Goal: Task Accomplishment & Management: Use online tool/utility

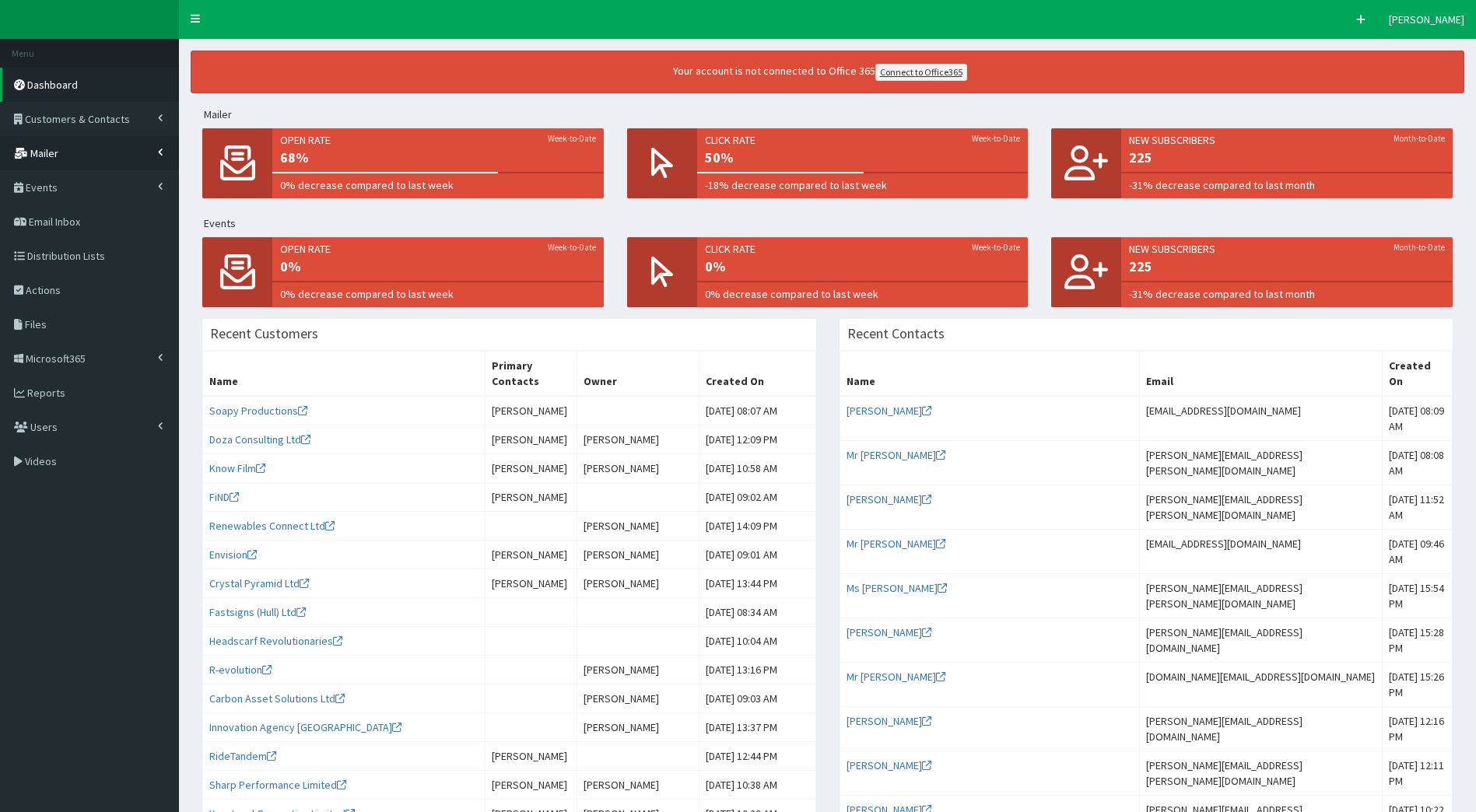
click at [90, 155] on link "Mailer" at bounding box center [90, 153] width 179 height 34
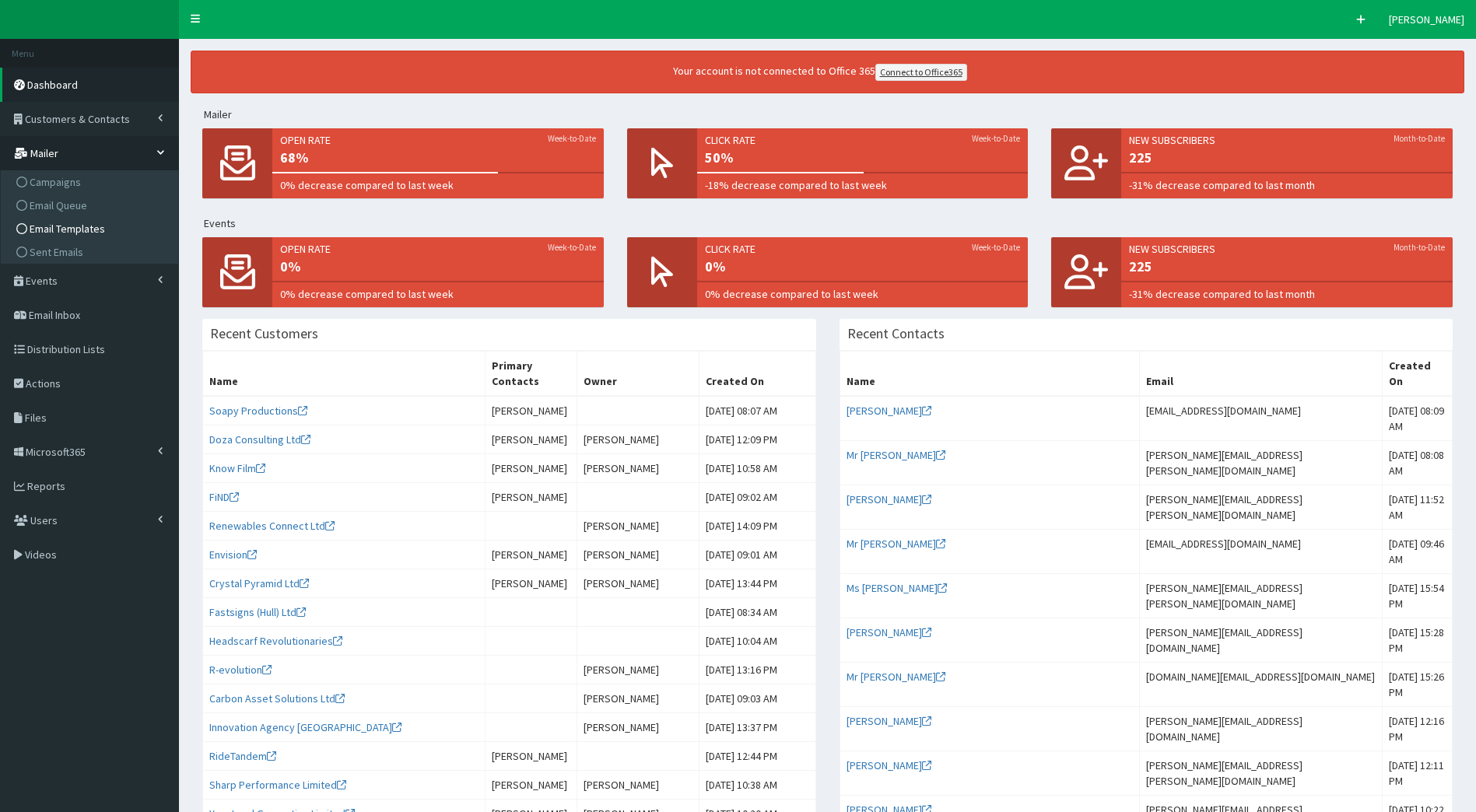
click at [98, 226] on span "Email Templates" at bounding box center [67, 228] width 76 height 14
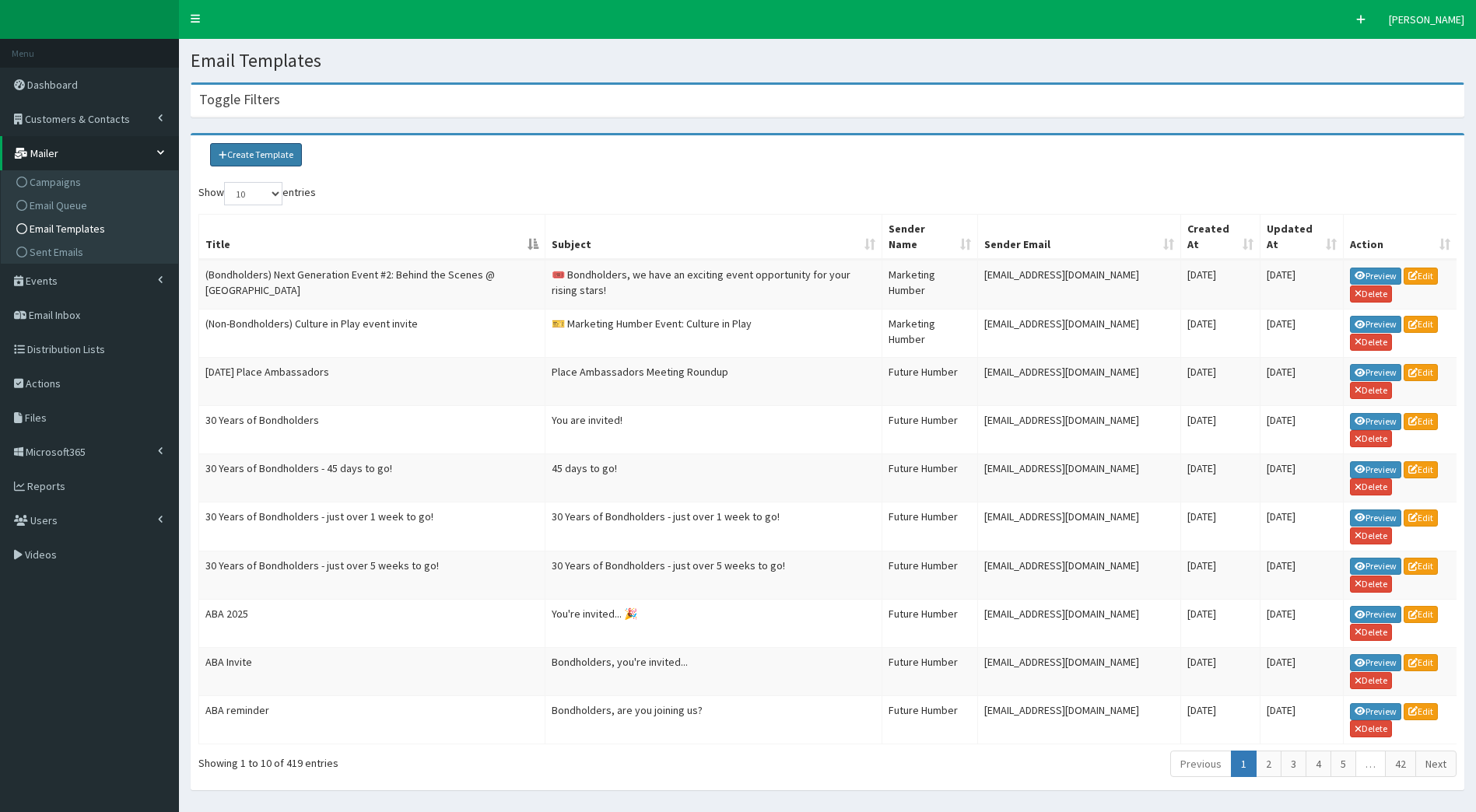
click at [274, 157] on link "Create Template" at bounding box center [256, 155] width 92 height 24
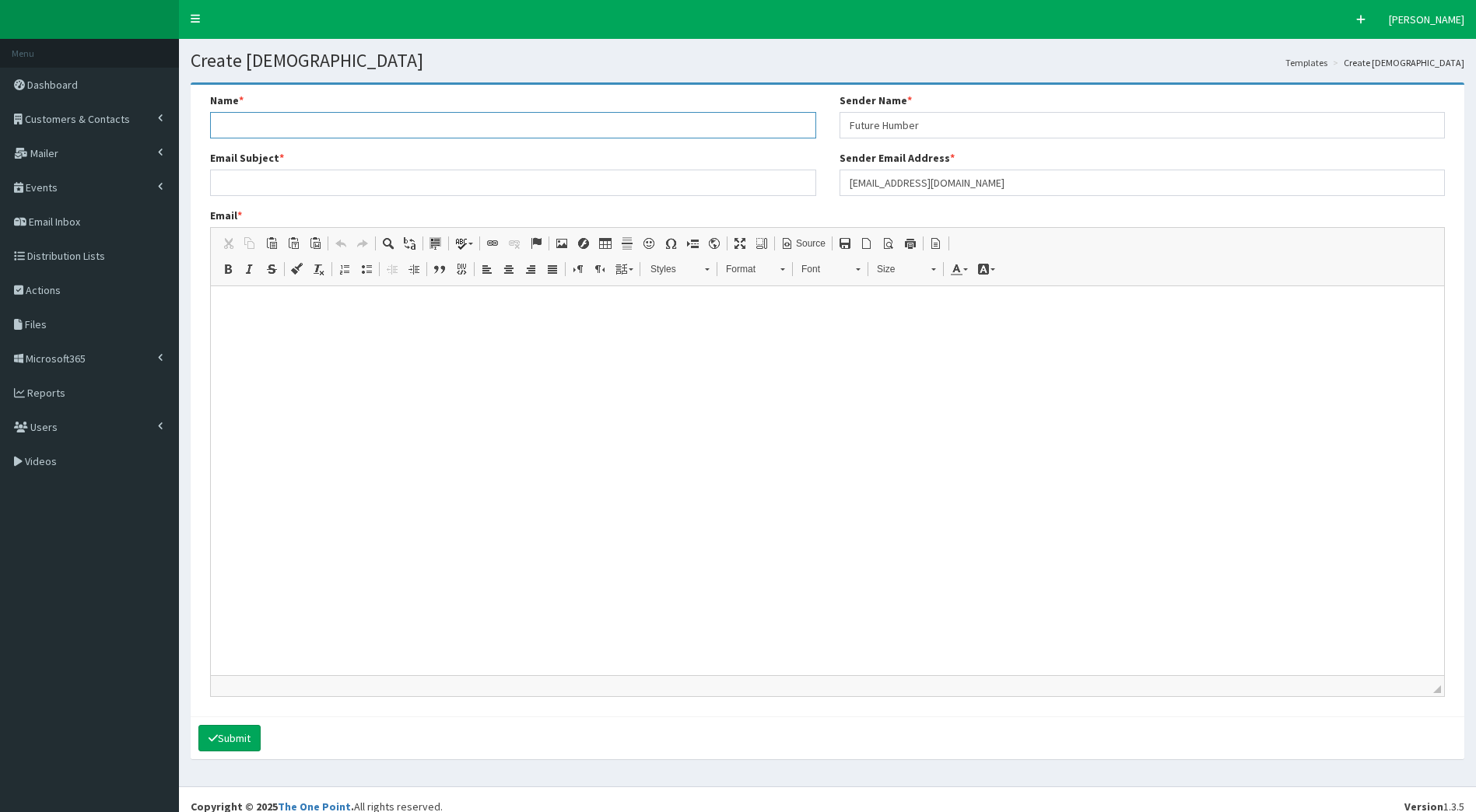
click at [310, 129] on input "Name *" at bounding box center [513, 125] width 606 height 26
type input "How to guide - Bondholder Forum"
click at [399, 176] on input "Email Subject *" at bounding box center [513, 182] width 606 height 26
paste input "🌟 Share. Connect. Celebrate. Welcome to the Bondholder Forum"
type input "🌟 Share. Connect. Celebrate. Welcome to the Bondholder Forum"
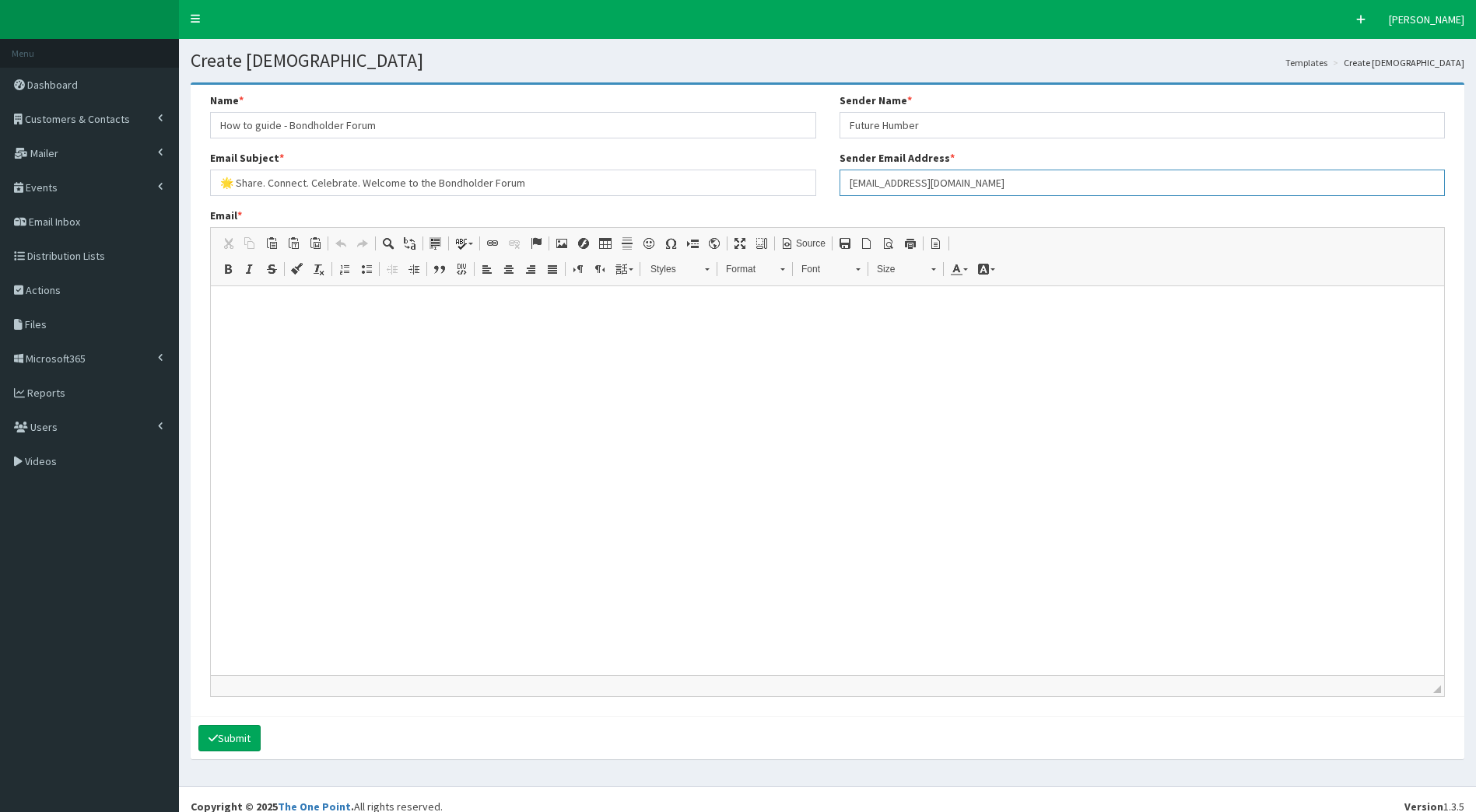
click at [1144, 194] on input "[EMAIL_ADDRESS][DOMAIN_NAME]" at bounding box center [1143, 182] width 606 height 26
click at [1200, 290] on html at bounding box center [828, 306] width 1233 height 39
click at [818, 245] on span "Source" at bounding box center [810, 244] width 32 height 13
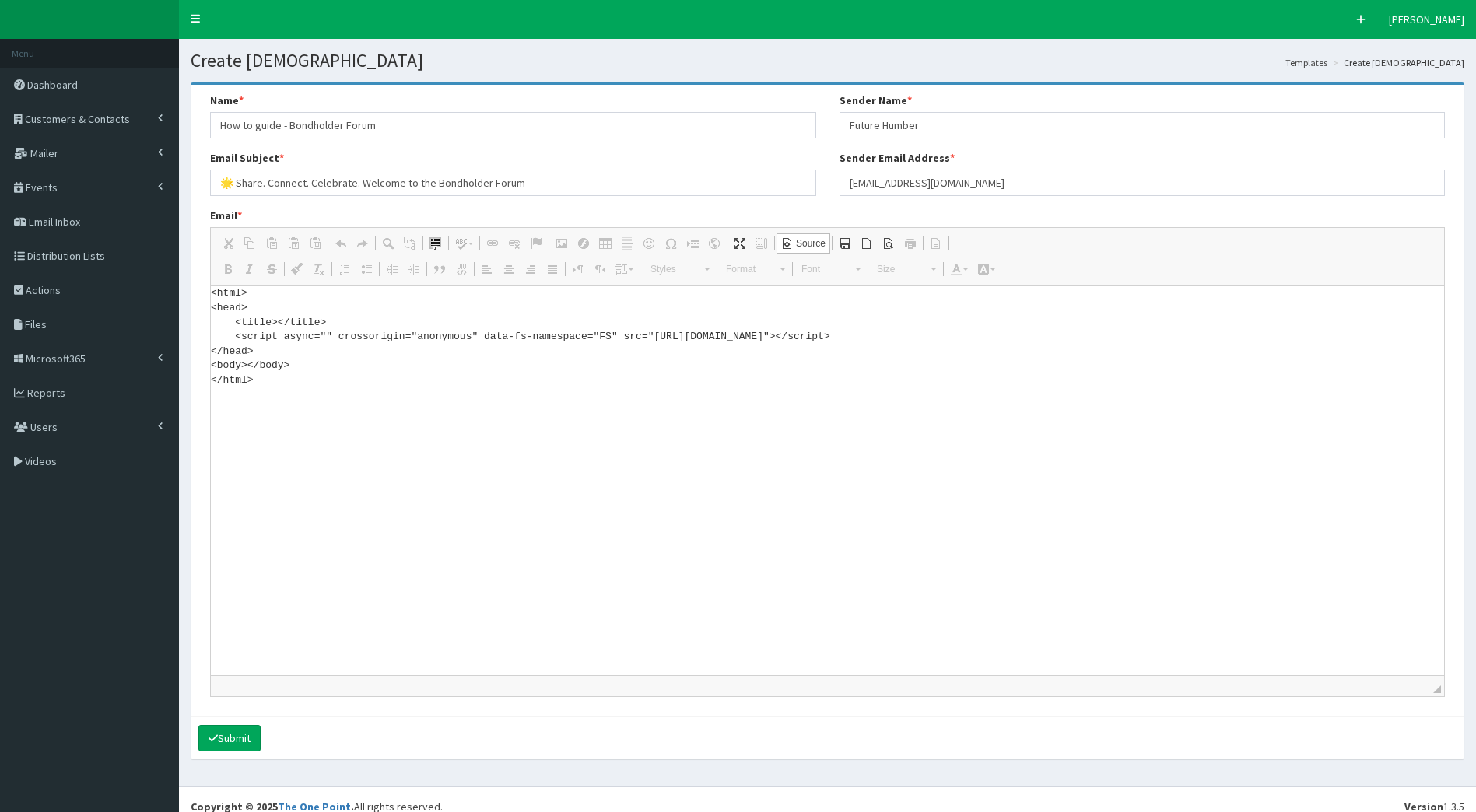
drag, startPoint x: 296, startPoint y: 388, endPoint x: 231, endPoint y: 263, distance: 140.9
click at [231, 263] on div "Editor toolbars Clipboard/Undo Cut Keyboard shortcut Ctrl+X Copy Keyboard short…" at bounding box center [828, 462] width 1233 height 468
click at [349, 380] on textarea "<html> <head> <title></title> <script async="" crossorigin="anonymous" data-fs-…" at bounding box center [828, 481] width 1233 height 389
drag, startPoint x: 310, startPoint y: 393, endPoint x: 177, endPoint y: 279, distance: 175.2
click at [177, 279] on div "F Pr \Toggle navigation Quick Create Elleanor Siddall Elleanor Siddall Member s…" at bounding box center [738, 413] width 1476 height 827
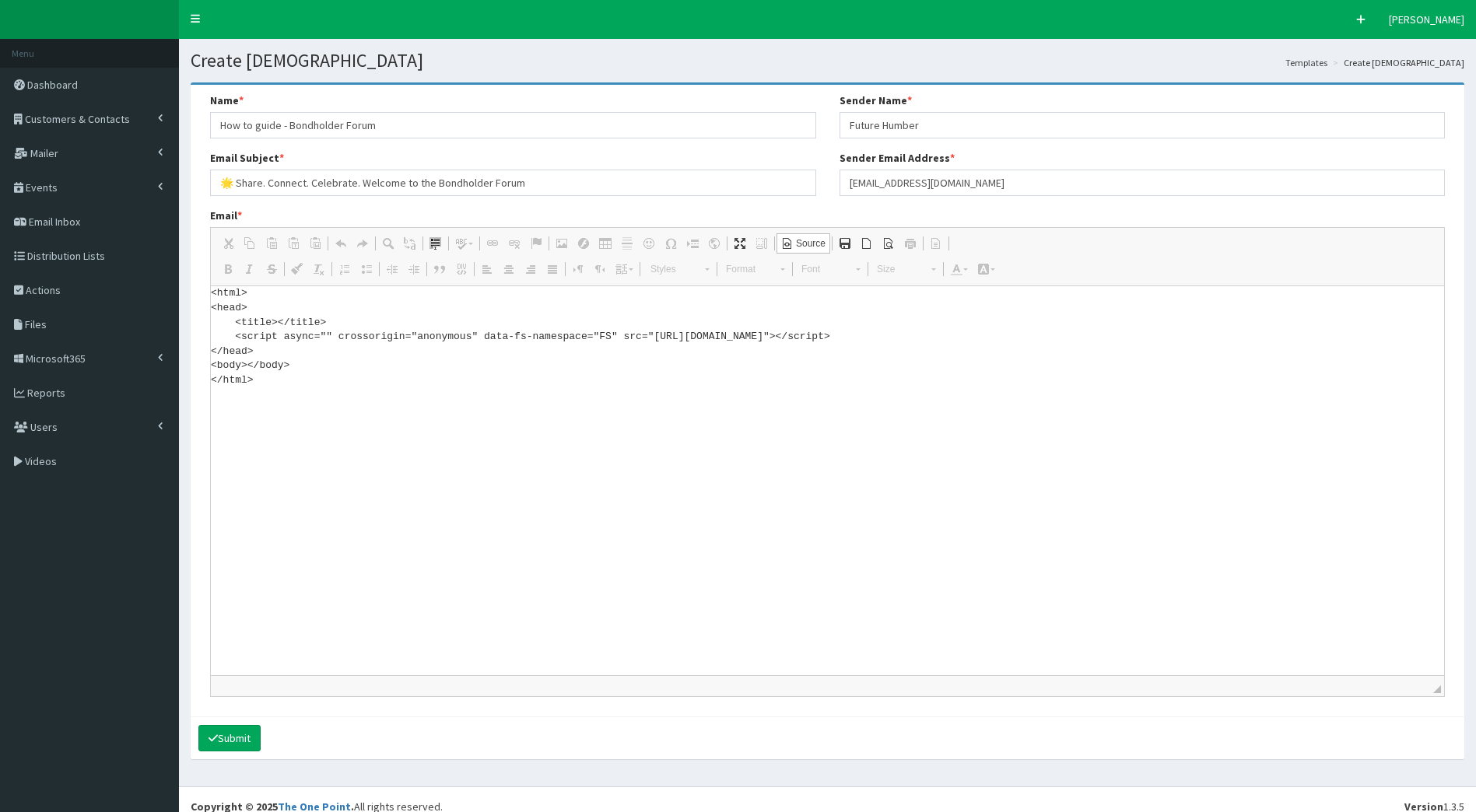
paste textarea "!DOCTYPE html> <html xmlns:v="urn:schemas-microsoft-com:vml" xmlns:o="urn:schem…"
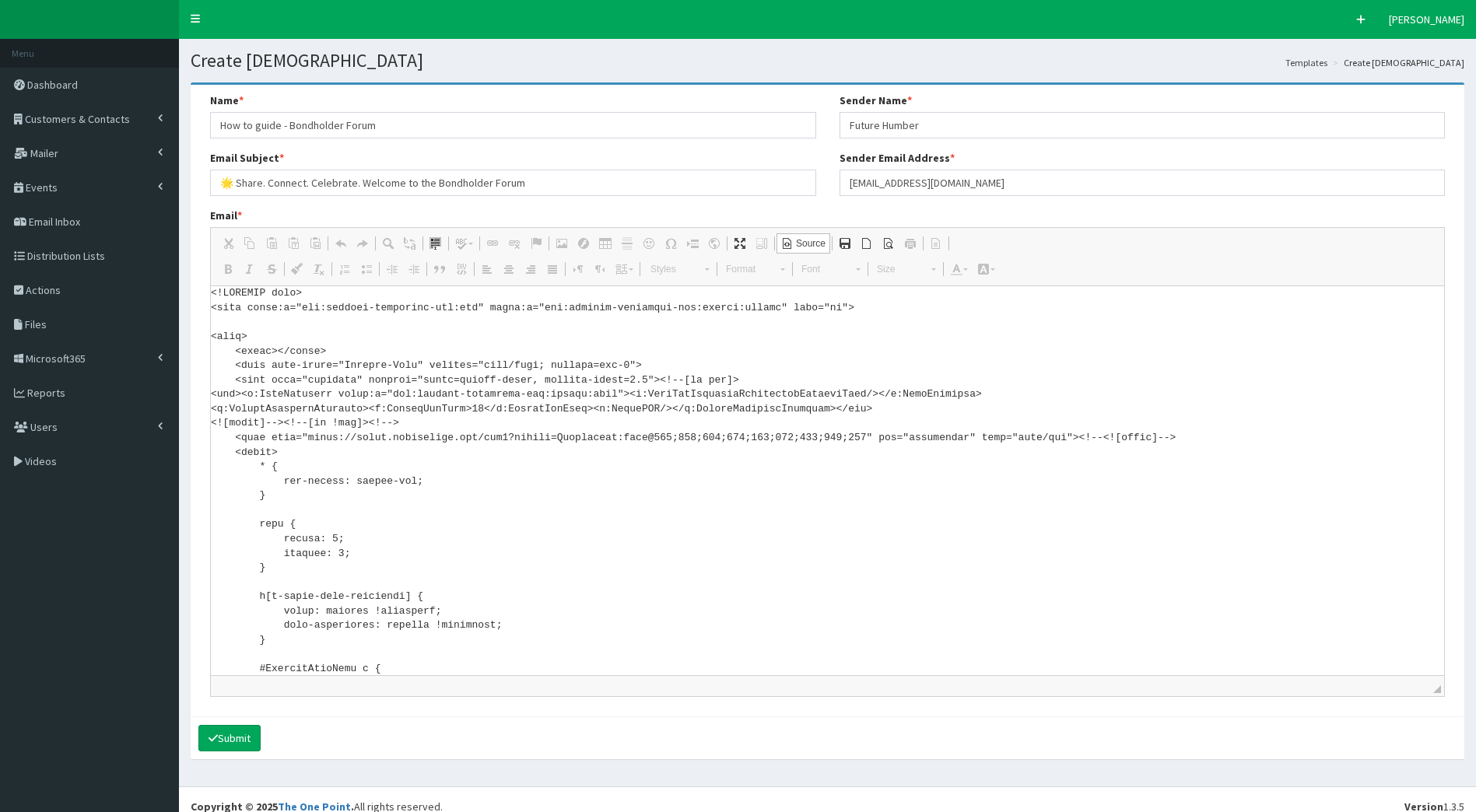
scroll to position [6962, 0]
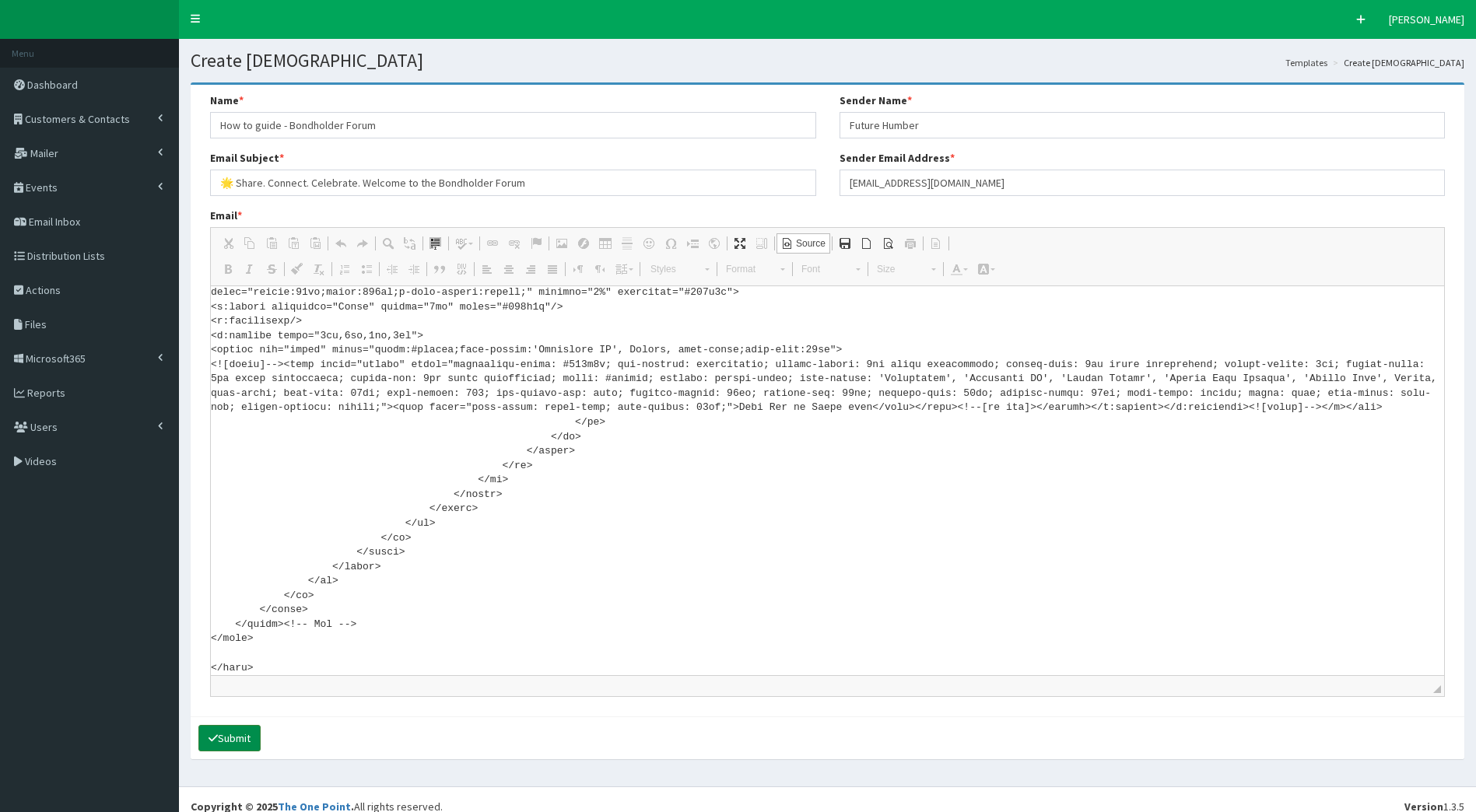
type textarea "<!DOCTYPE html> <html xmlns:v="urn:schemas-microsoft-com:vml" xmlns:o="urn:sche…"
click at [240, 736] on button "Submit" at bounding box center [230, 738] width 62 height 26
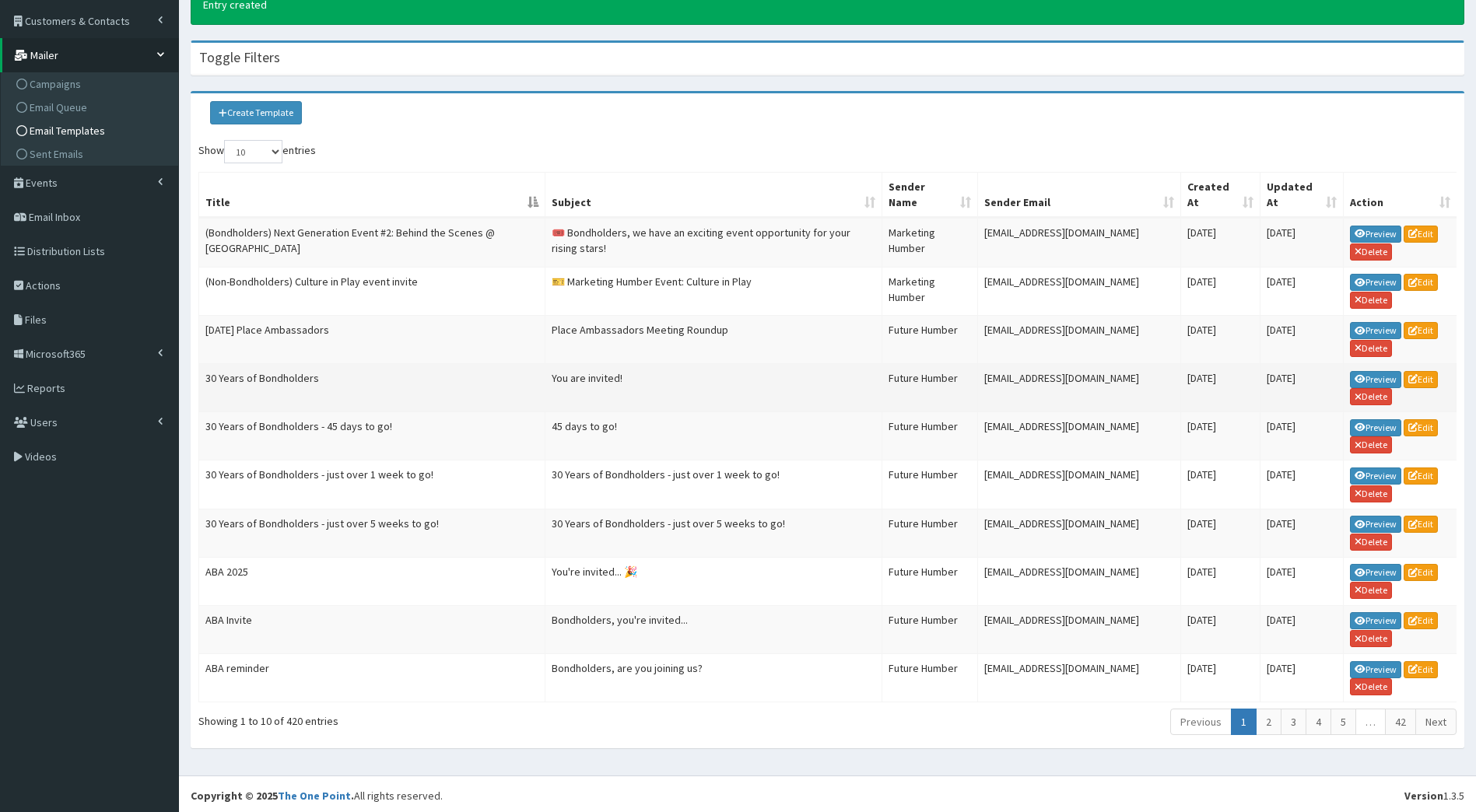
scroll to position [113, 0]
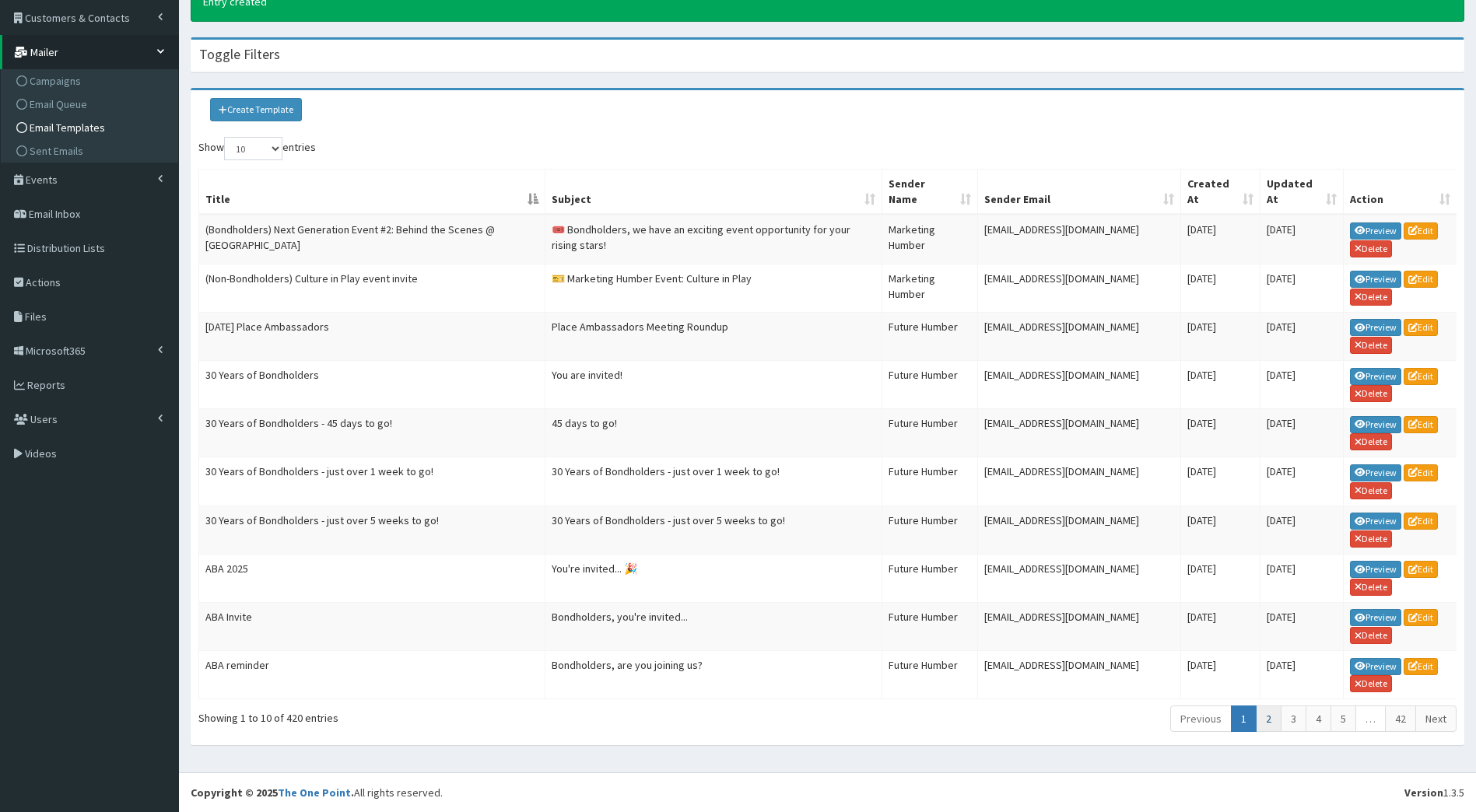
click at [1262, 710] on link "2" at bounding box center [1269, 719] width 26 height 26
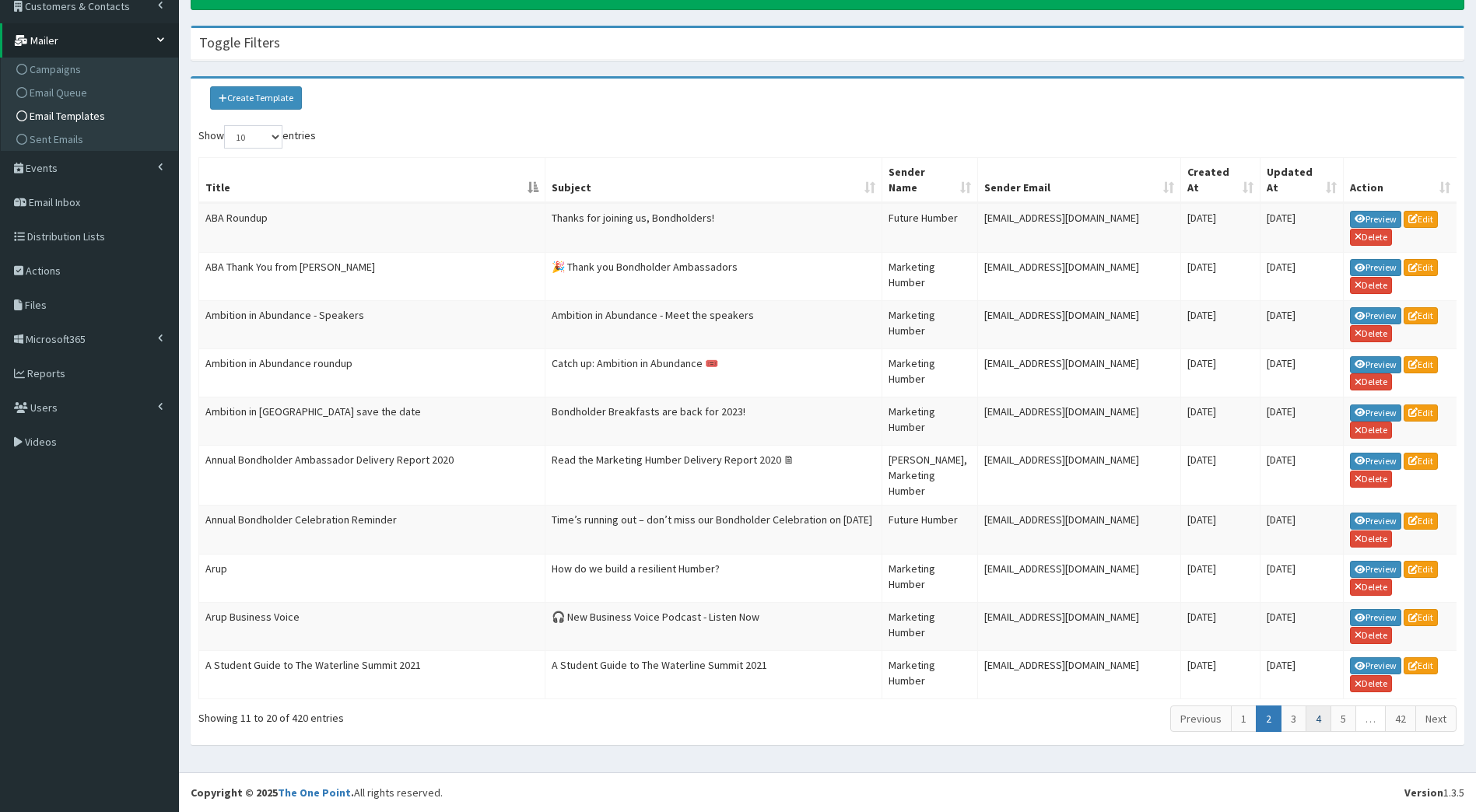
click at [1316, 721] on link "4" at bounding box center [1319, 719] width 26 height 26
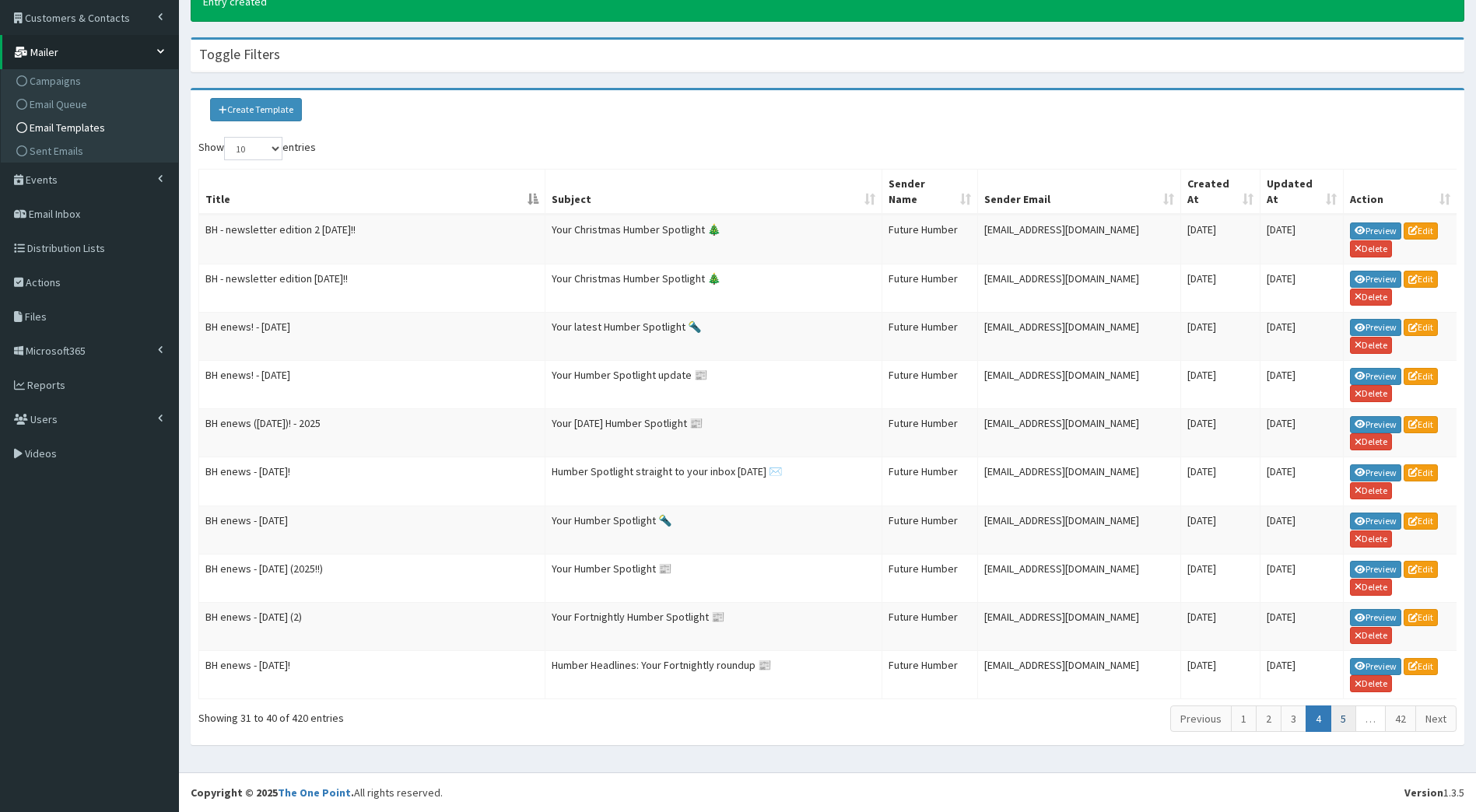
click at [1342, 711] on link "5" at bounding box center [1344, 719] width 26 height 26
click at [254, 47] on h4 "Toggle Filters" at bounding box center [239, 54] width 81 height 14
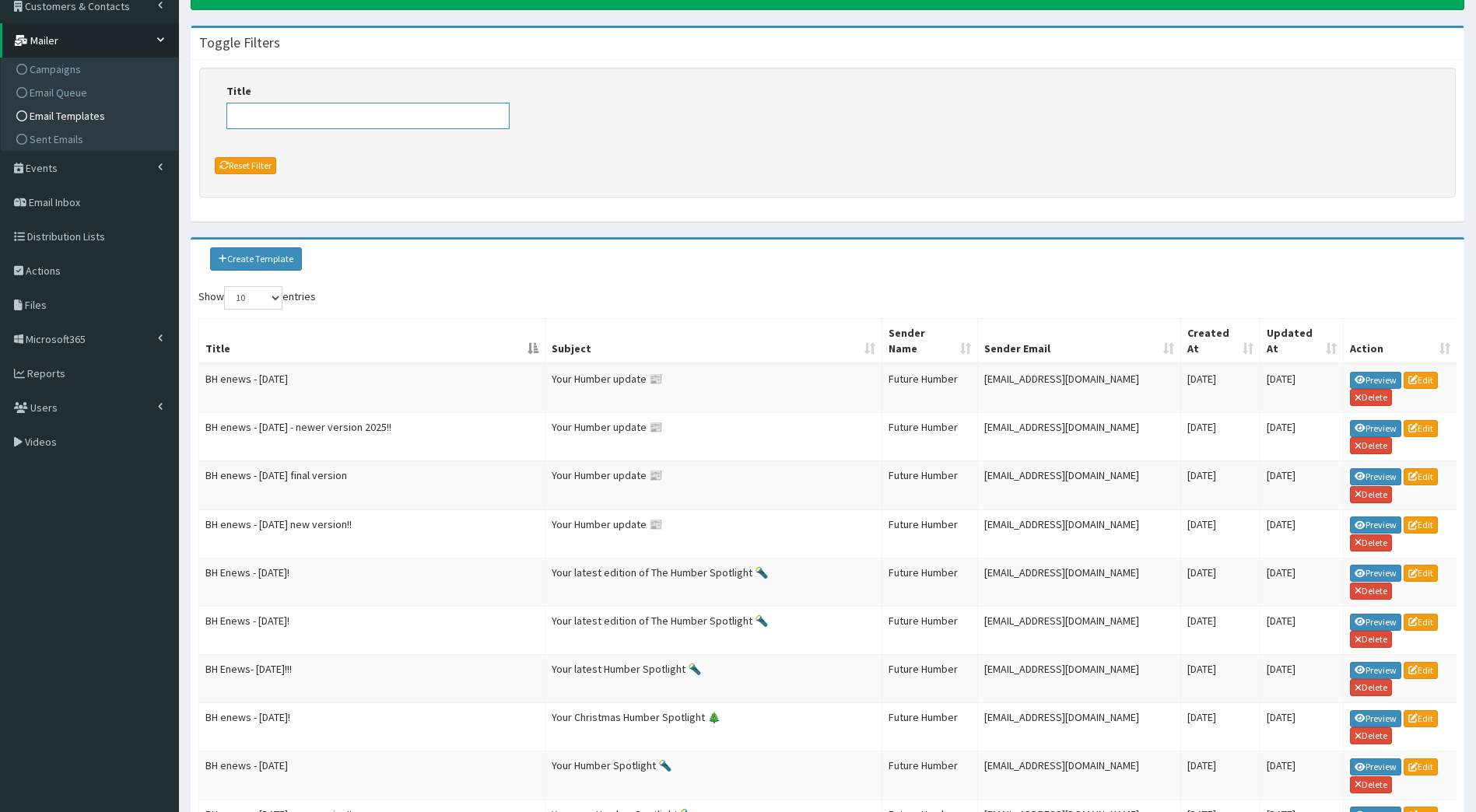
click at [300, 109] on input "Title" at bounding box center [368, 116] width 283 height 26
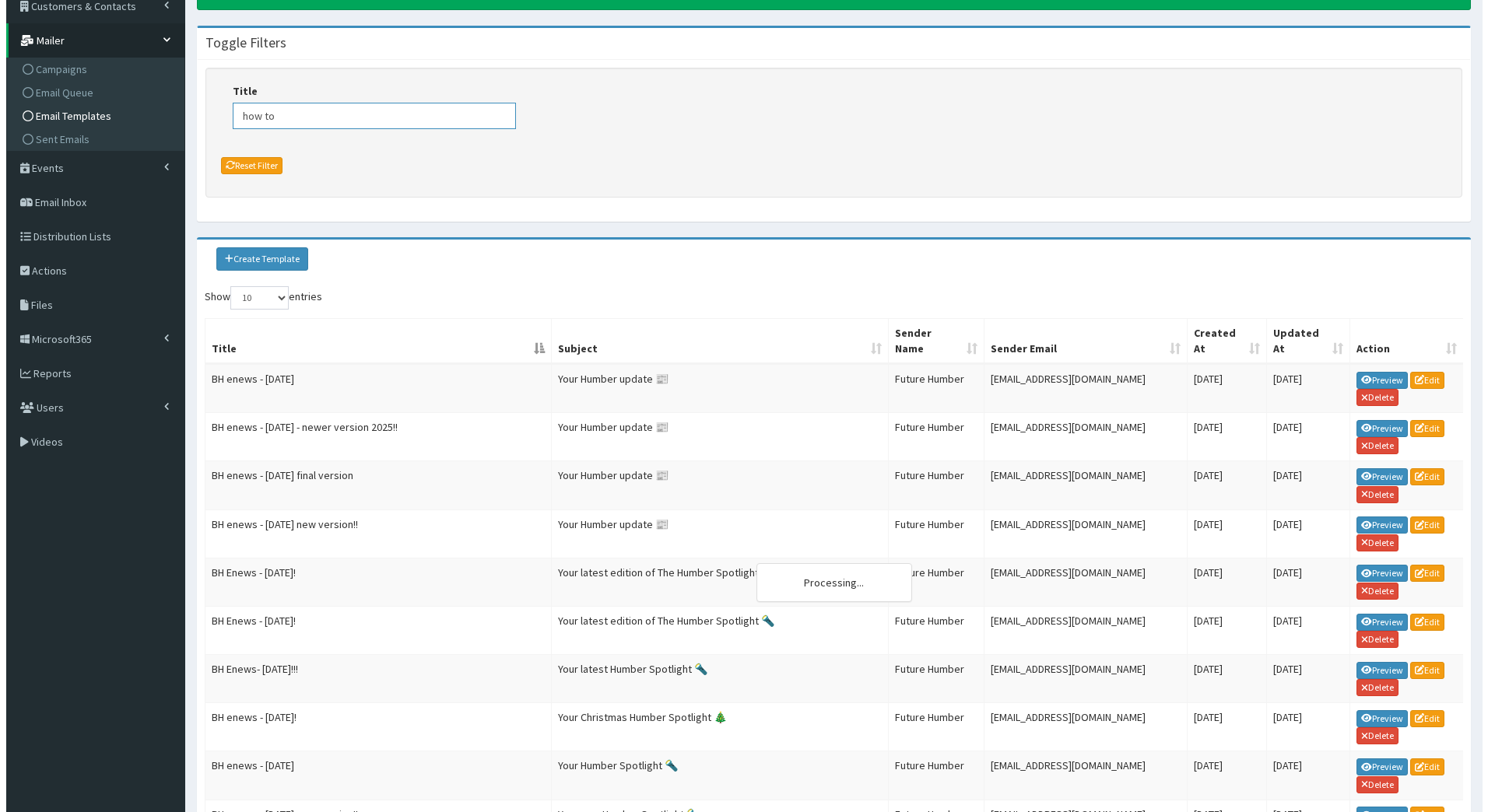
scroll to position [0, 0]
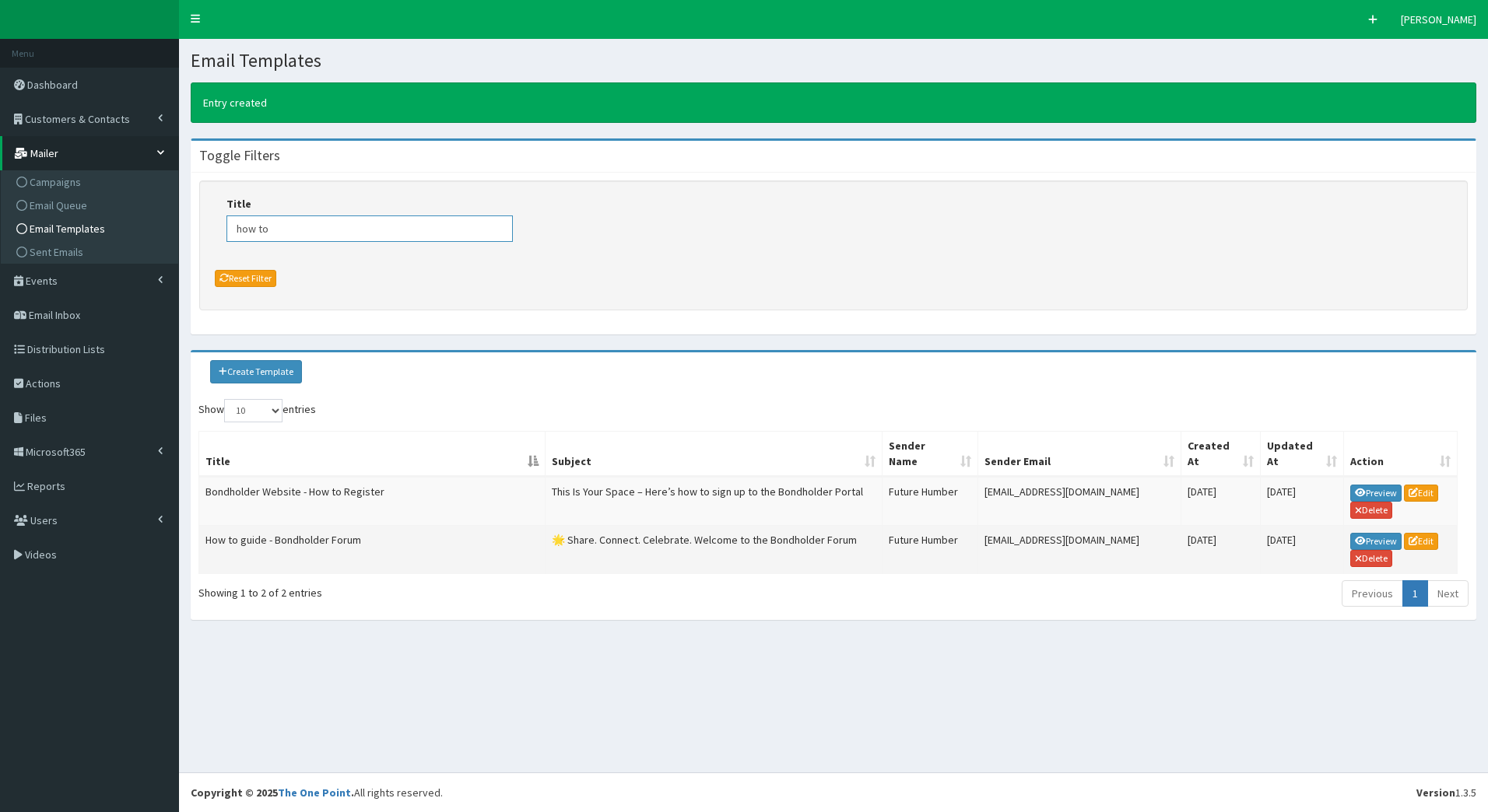
type input "how to"
click at [1112, 544] on td "noreply@futurehumber.com" at bounding box center [1079, 549] width 203 height 48
click at [1389, 543] on link "Preview" at bounding box center [1376, 541] width 51 height 17
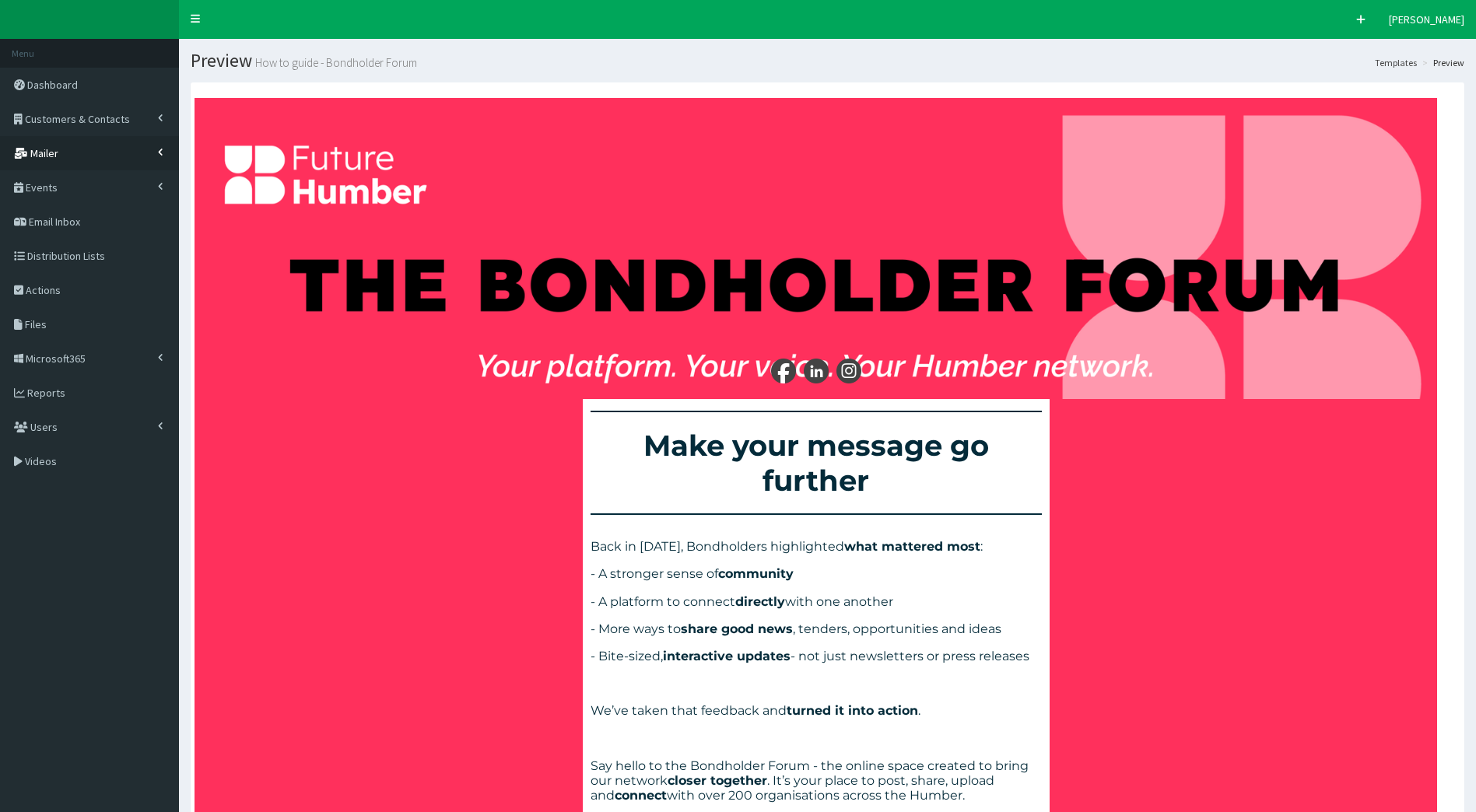
click at [78, 164] on link "Mailer" at bounding box center [90, 153] width 179 height 34
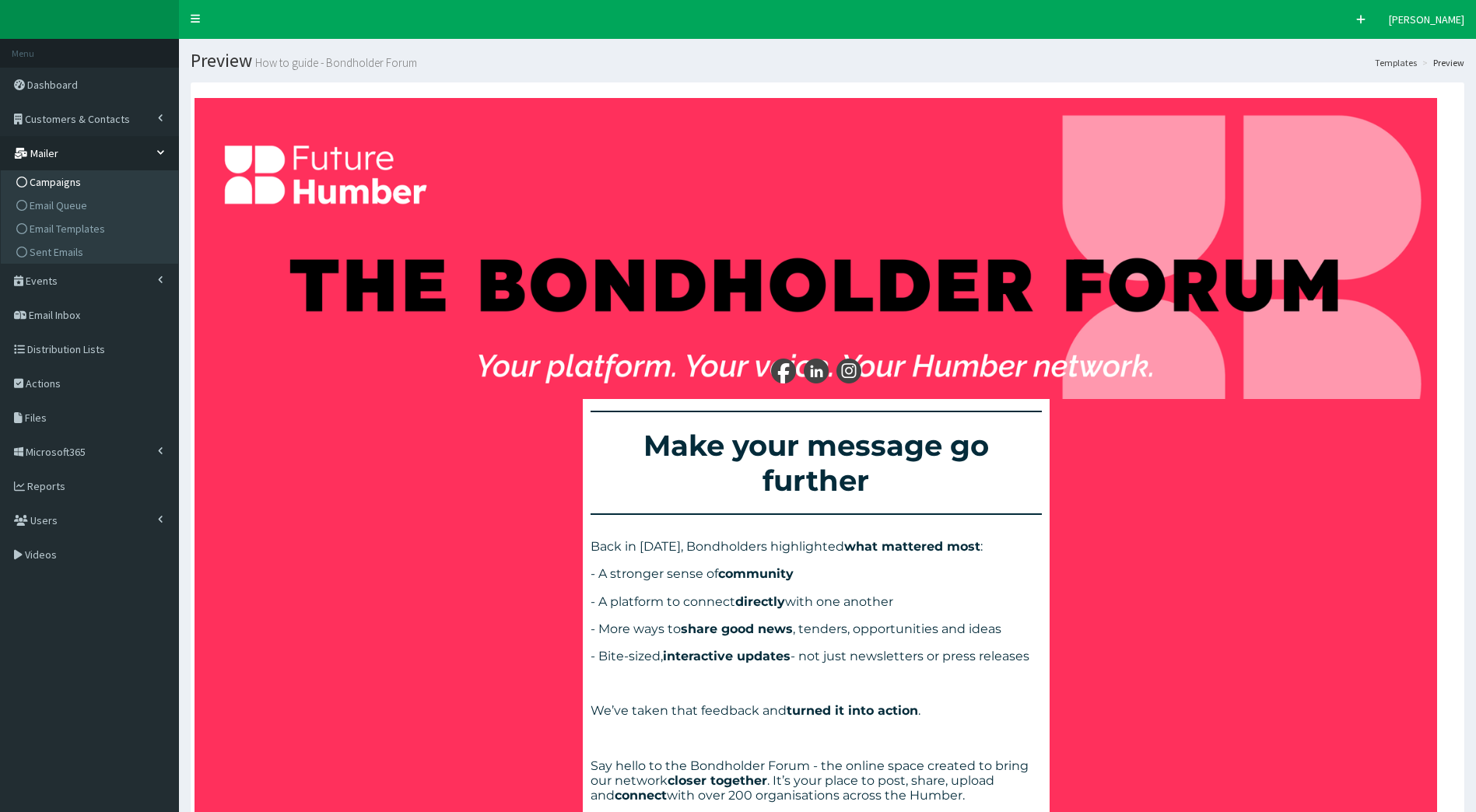
click at [73, 183] on span "Campaigns" at bounding box center [55, 182] width 51 height 14
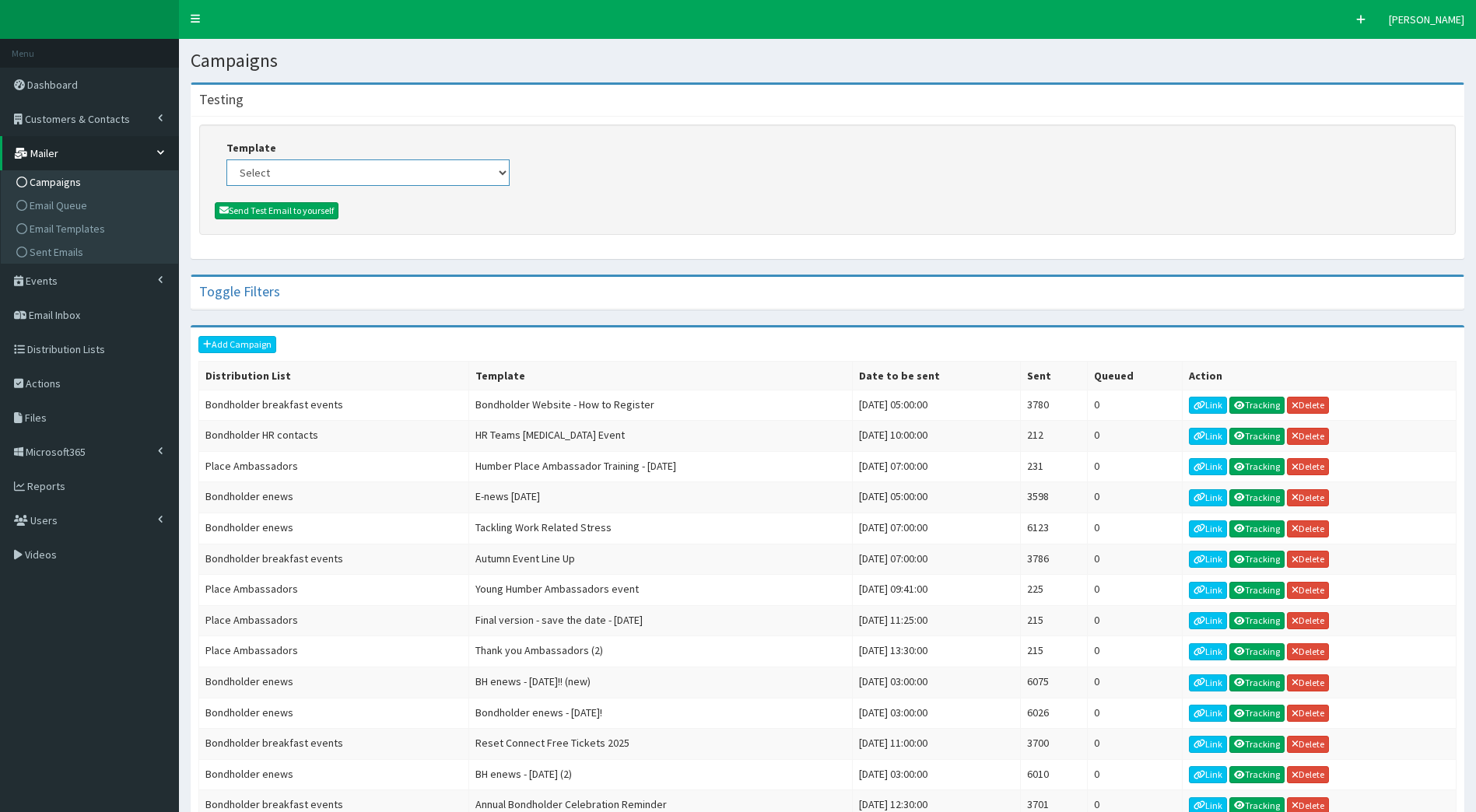
click at [291, 174] on select "Select (Bondholders) Next Generation Event #2: Behind the Scenes @ Paragon Arca…" at bounding box center [368, 173] width 283 height 26
select select "435"
click at [226, 160] on select "Select (Bondholders) Next Generation Event #2: Behind the Scenes @ Paragon Arca…" at bounding box center [368, 173] width 283 height 26
click at [266, 207] on button "Send Test Email to yourself" at bounding box center [277, 210] width 124 height 17
